Goal: Task Accomplishment & Management: Use online tool/utility

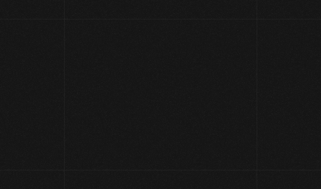
scroll to position [58, 0]
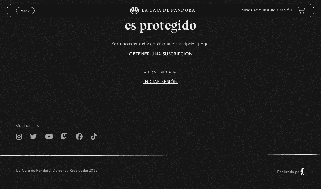
click at [163, 80] on link "Iniciar Sesión" at bounding box center [160, 82] width 34 height 4
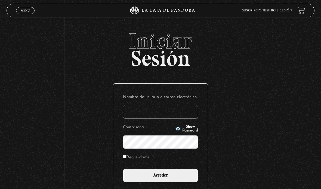
type input "[EMAIL_ADDRESS][DOMAIN_NAME]"
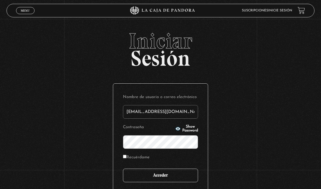
click at [168, 181] on input "Acceder" at bounding box center [160, 176] width 75 height 14
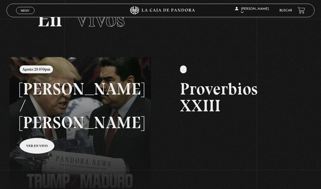
scroll to position [26, 0]
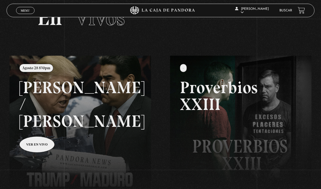
click at [41, 130] on link at bounding box center [170, 150] width 321 height 189
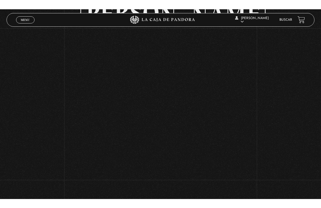
scroll to position [7, 0]
